Goal: Transaction & Acquisition: Purchase product/service

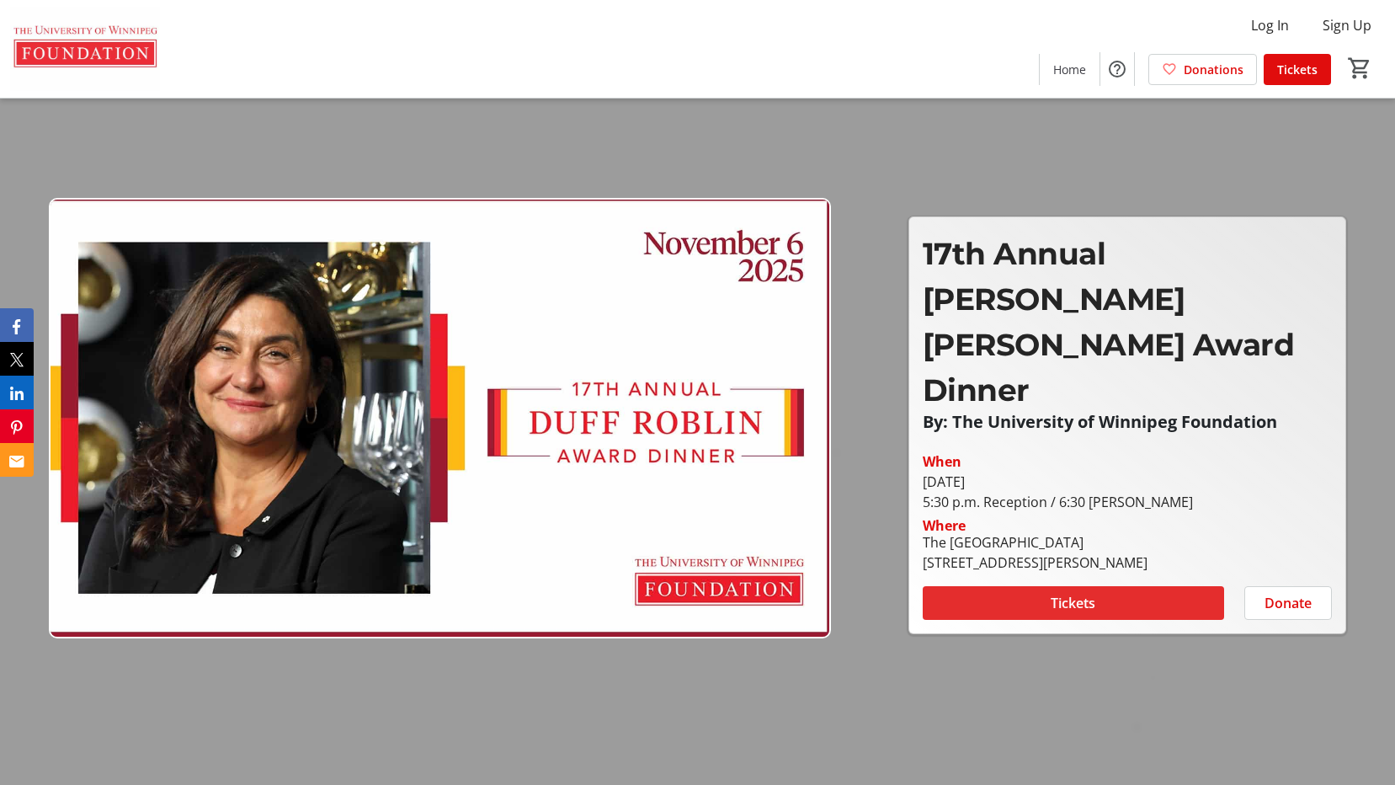
click at [1071, 593] on span "Tickets" at bounding box center [1073, 603] width 45 height 20
